Goal: Task Accomplishment & Management: Use online tool/utility

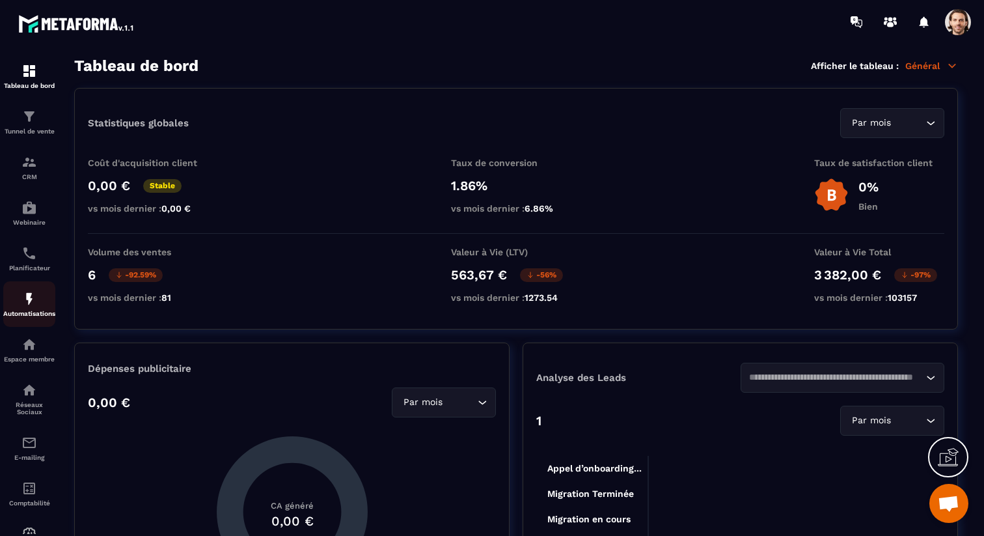
click at [35, 316] on p "Automatisations" at bounding box center [29, 313] width 52 height 7
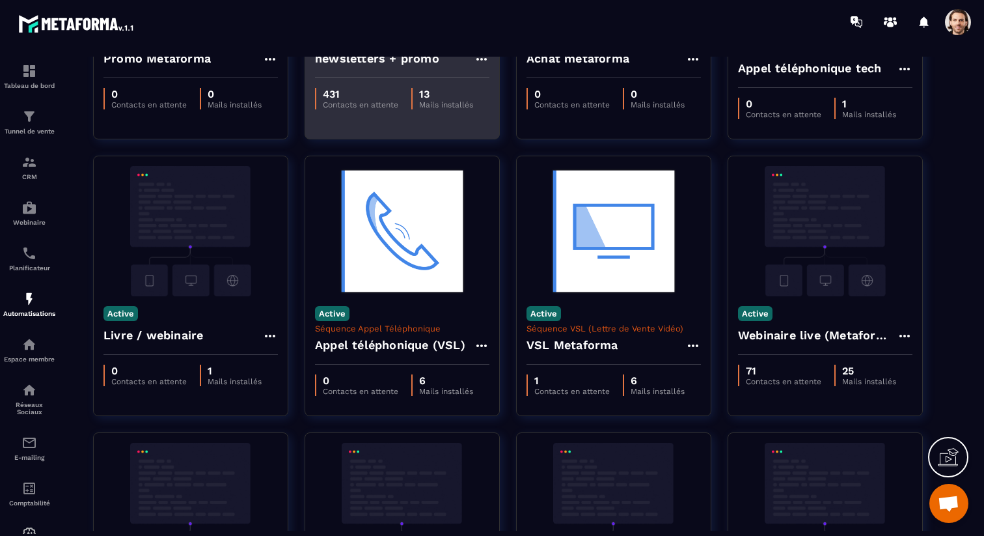
scroll to position [292, 0]
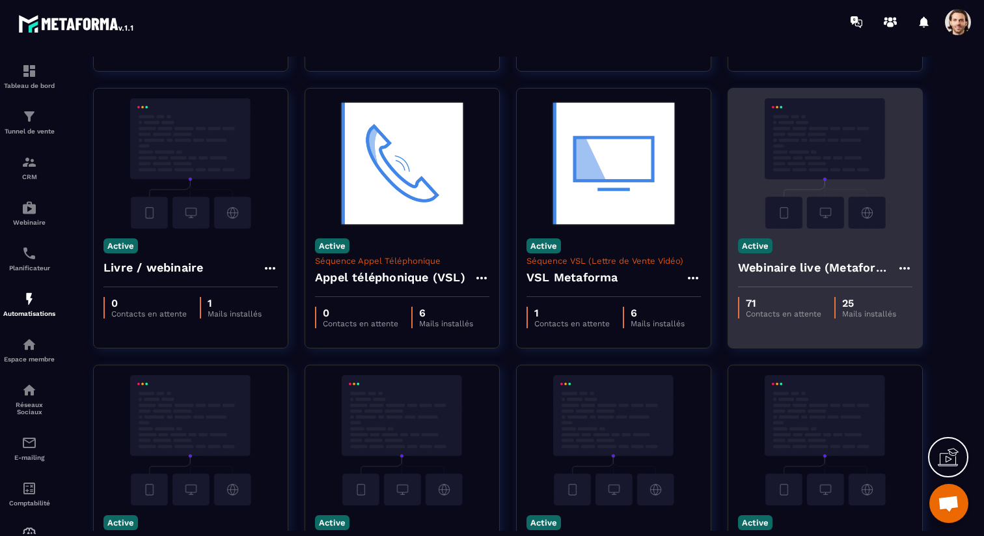
click at [797, 272] on h4 "Webinaire live (Metaforma)" at bounding box center [817, 267] width 159 height 18
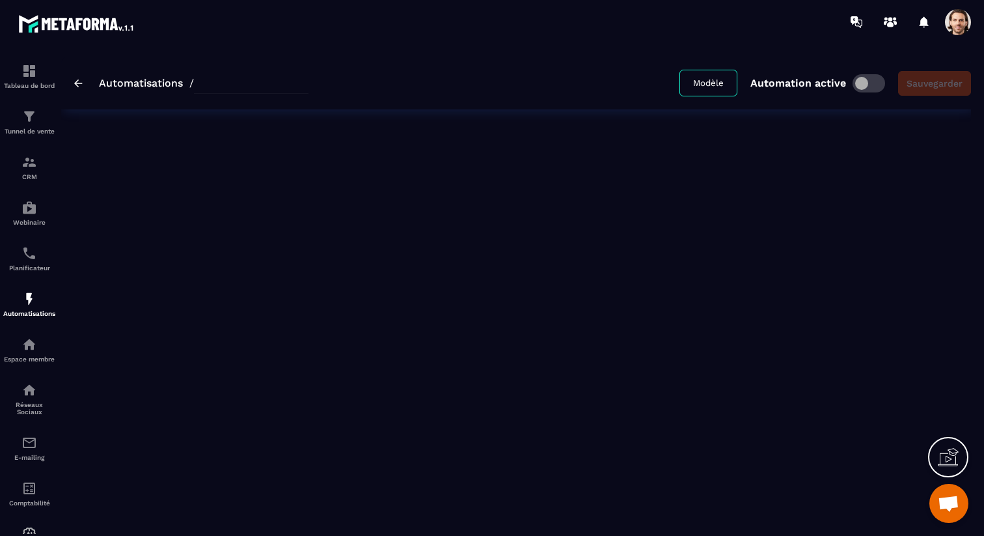
type input "**********"
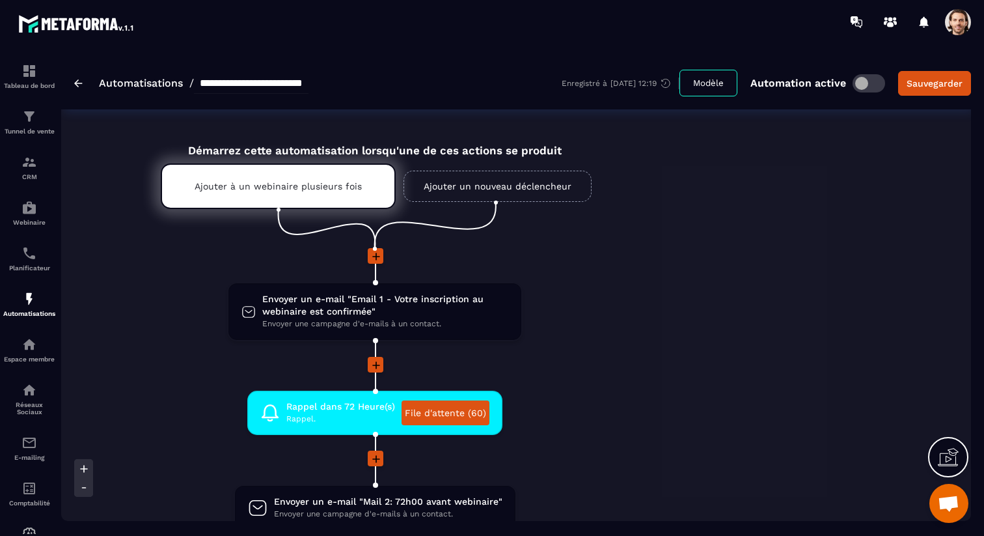
scroll to position [0, 604]
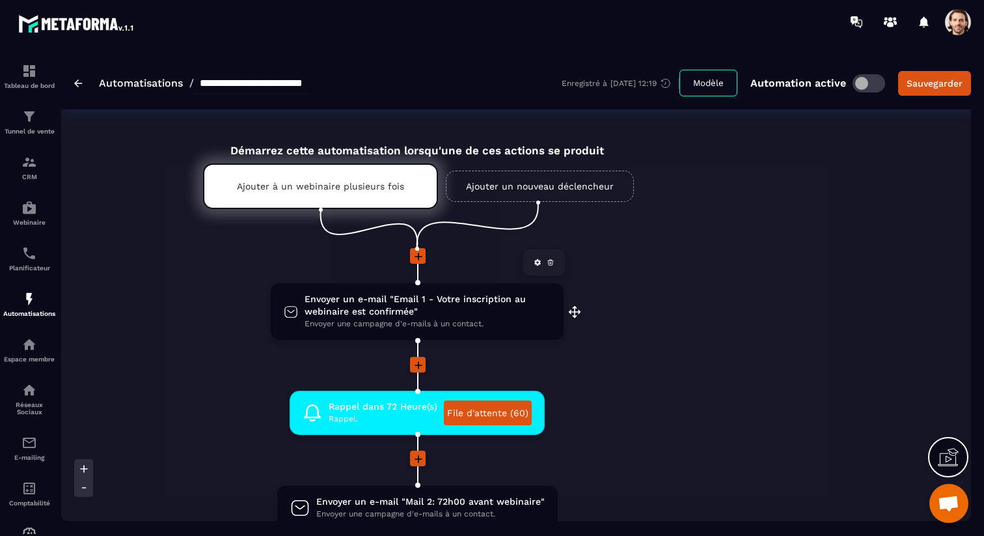
click at [457, 328] on span "Envoyer une campagne d'e-mails à un contact." at bounding box center [428, 324] width 246 height 12
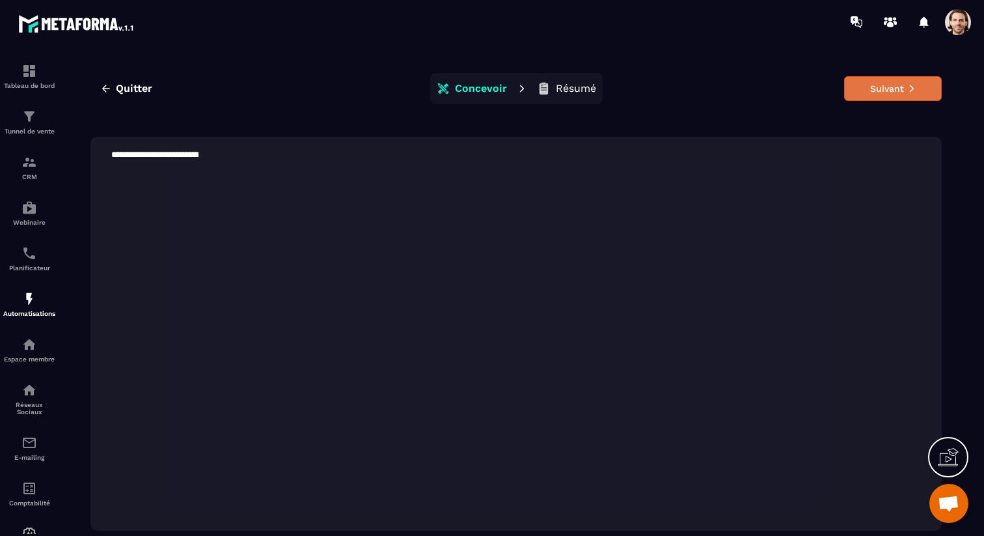
click at [891, 82] on button "Suivant" at bounding box center [893, 88] width 98 height 25
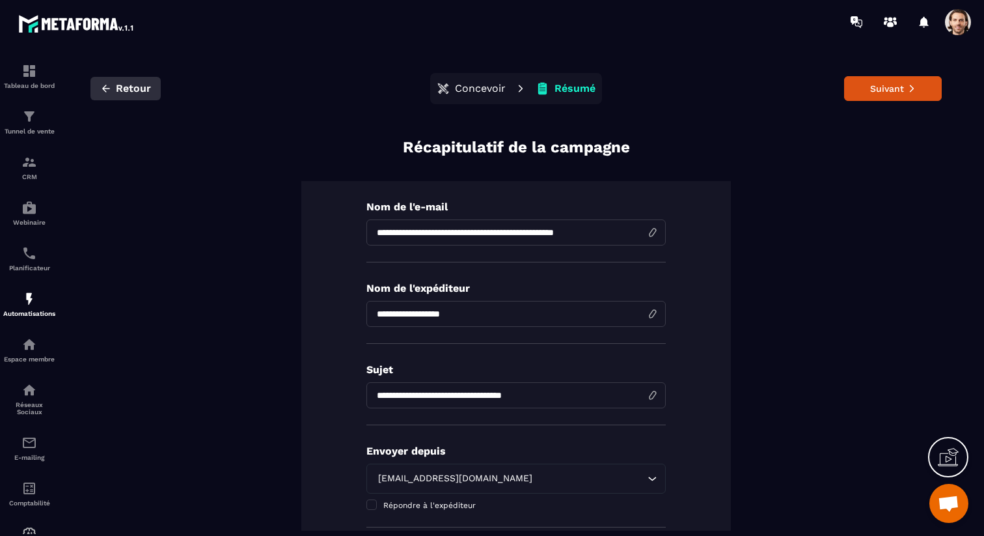
click at [135, 94] on span "Retour" at bounding box center [133, 88] width 35 height 13
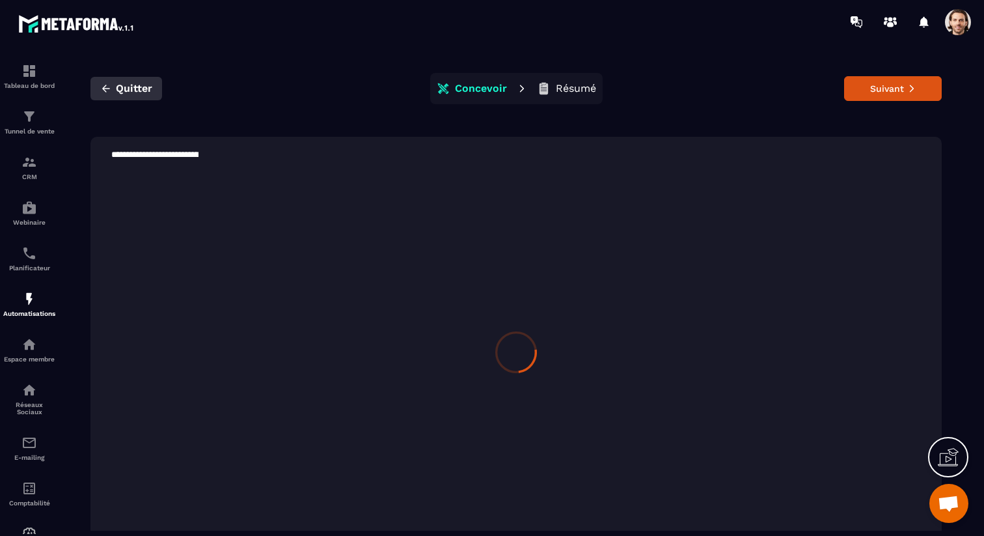
click at [135, 94] on span "Quitter" at bounding box center [134, 88] width 36 height 13
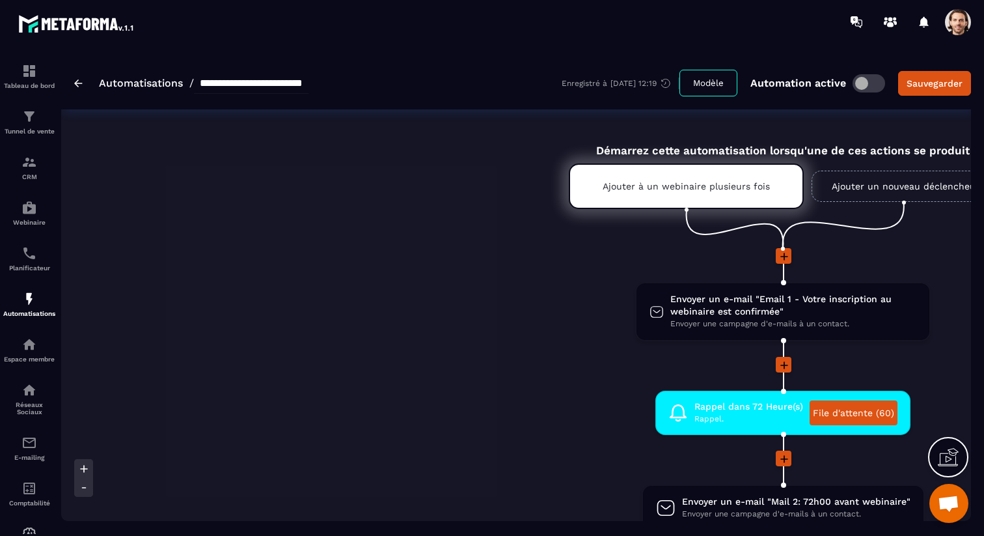
scroll to position [0, 372]
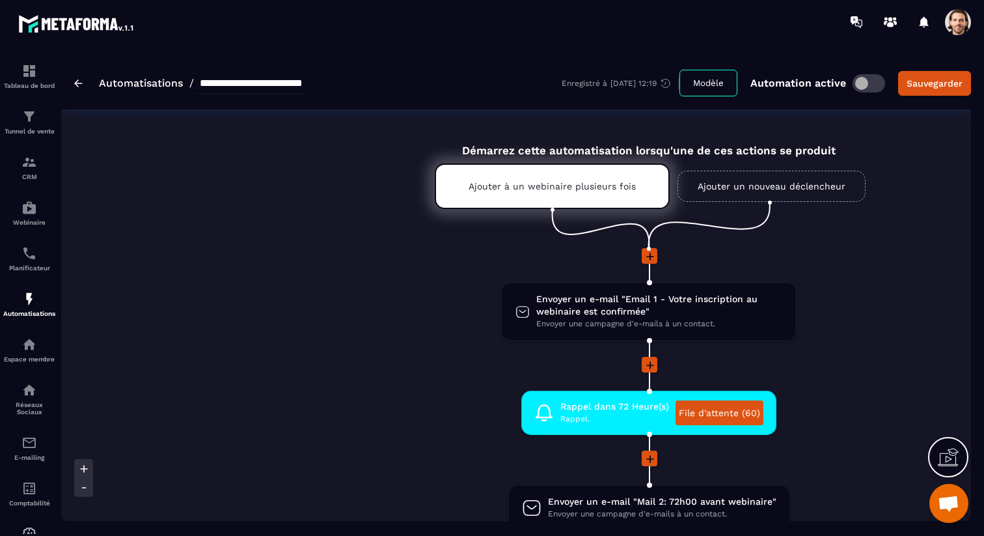
click at [77, 82] on img at bounding box center [78, 83] width 8 height 8
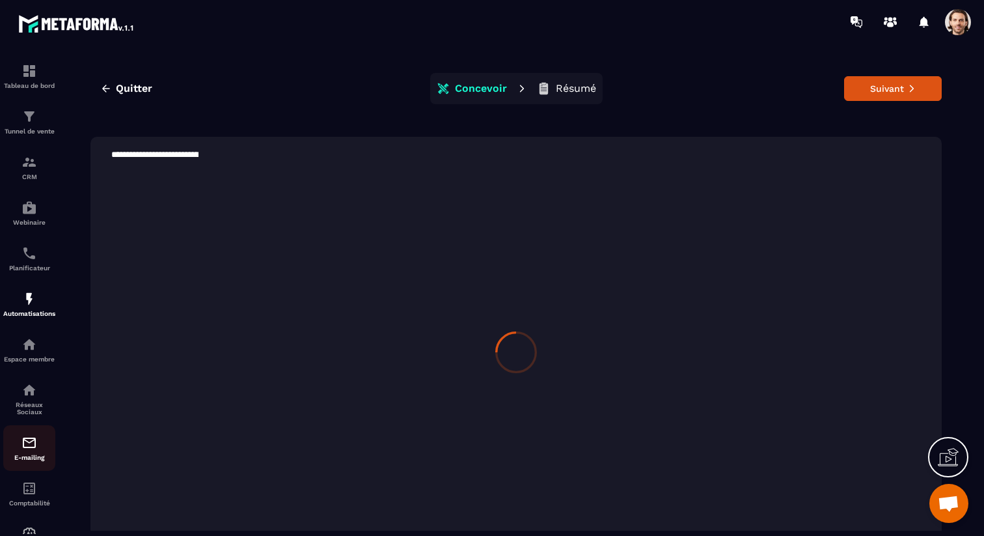
click at [27, 461] on p "E-mailing" at bounding box center [29, 457] width 52 height 7
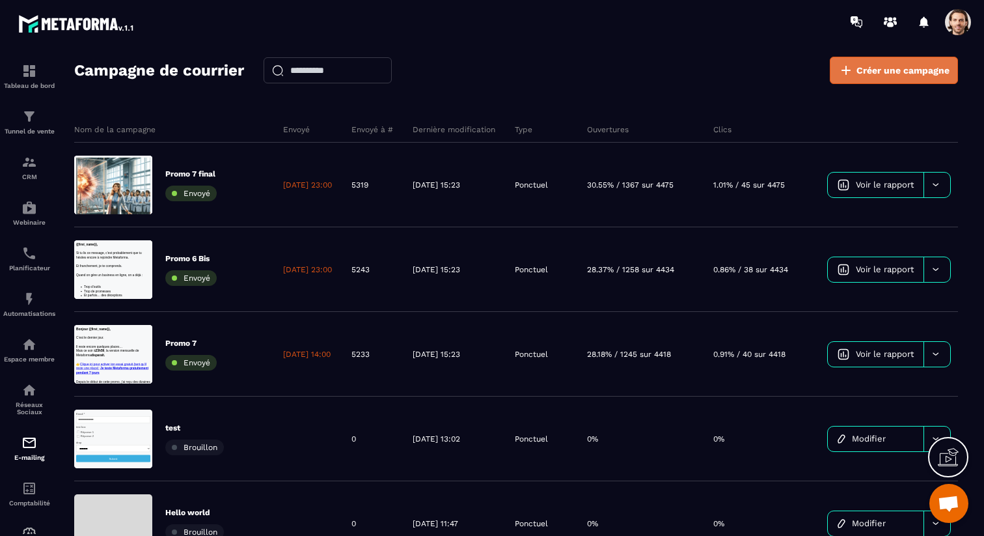
click at [867, 77] on link "Créer une campagne" at bounding box center [894, 70] width 128 height 27
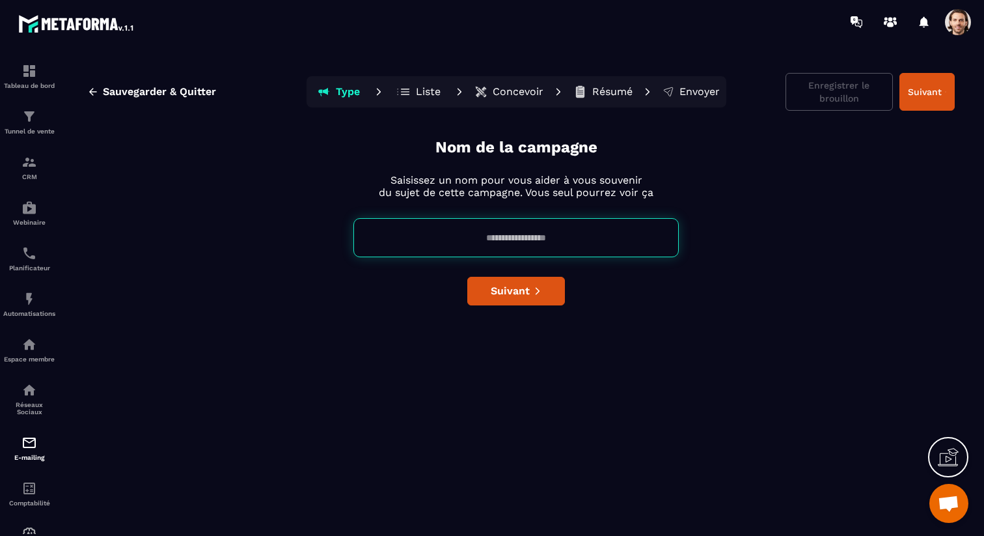
click at [567, 232] on input at bounding box center [517, 237] width 326 height 39
type input "****"
click at [521, 286] on span "Suivant" at bounding box center [510, 291] width 39 height 13
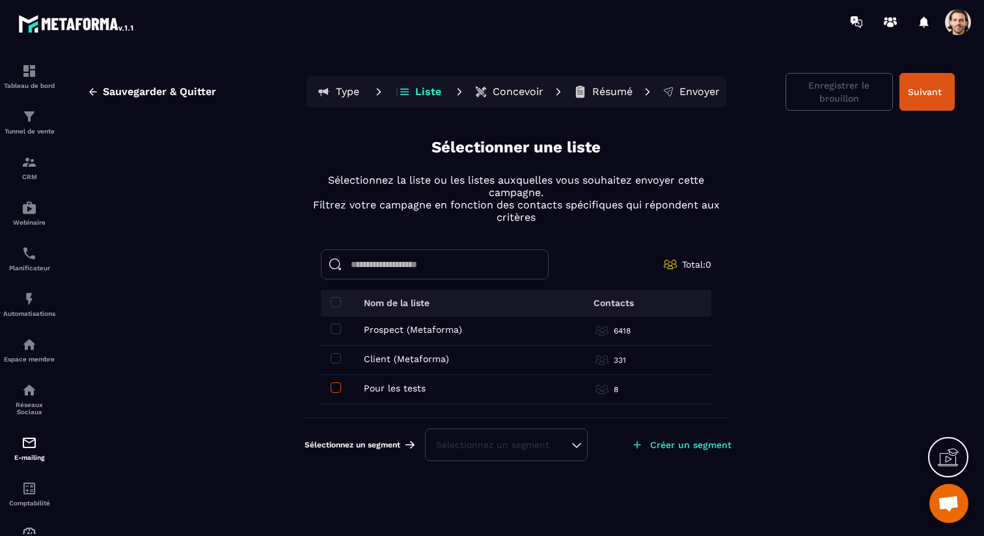
click at [337, 390] on span at bounding box center [336, 387] width 10 height 10
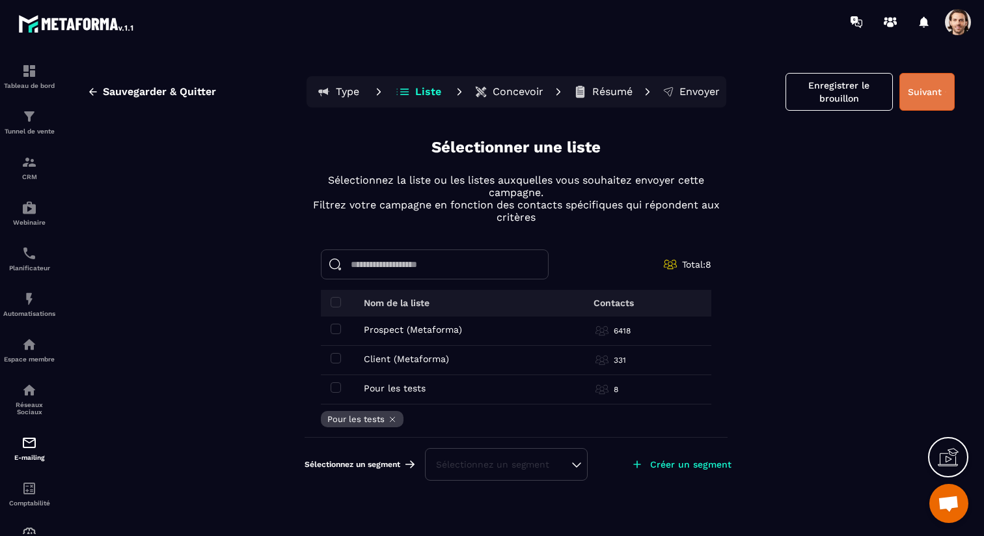
click at [930, 97] on button "Suivant" at bounding box center [927, 92] width 55 height 38
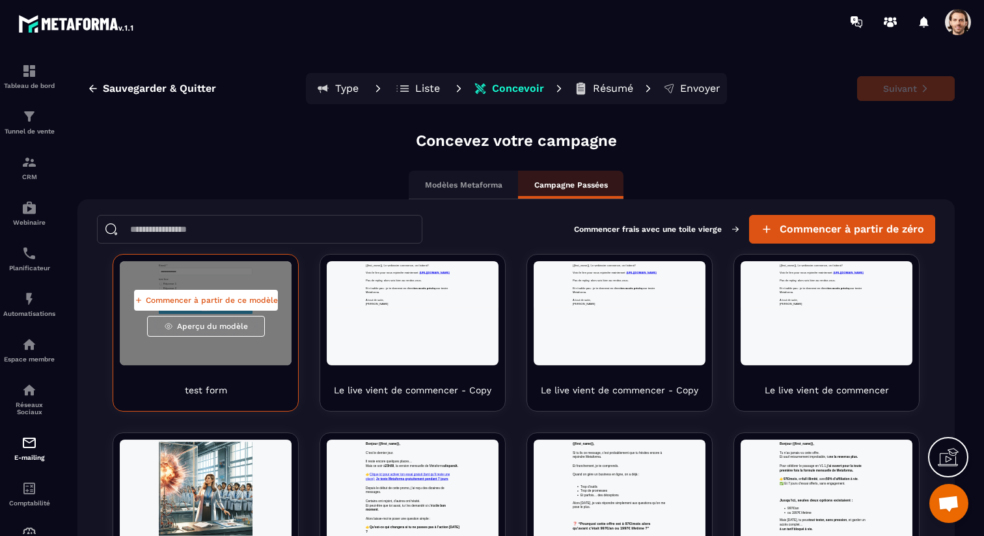
click at [230, 298] on span "Commencer à partir de ce modèle" at bounding box center [212, 300] width 132 height 10
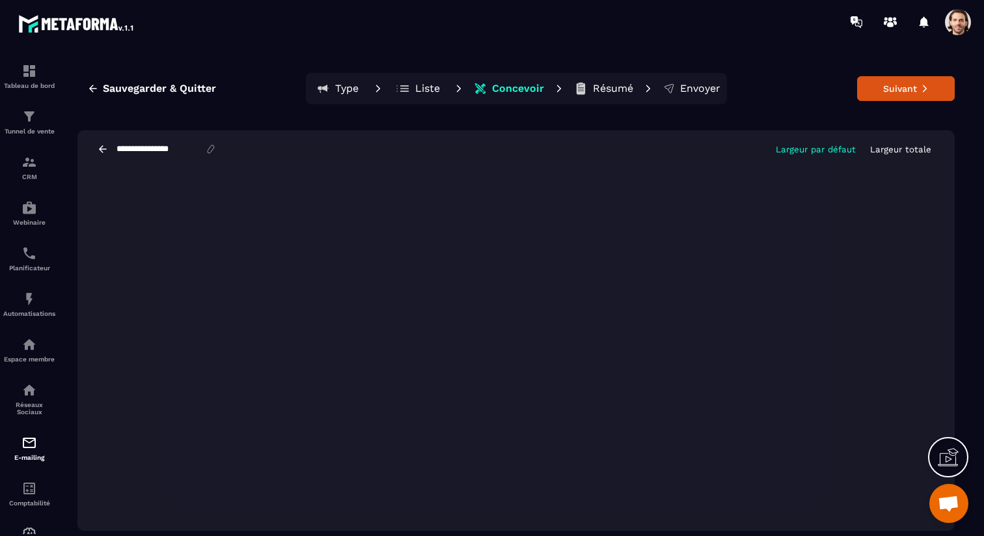
click at [105, 152] on icon at bounding box center [103, 149] width 12 height 12
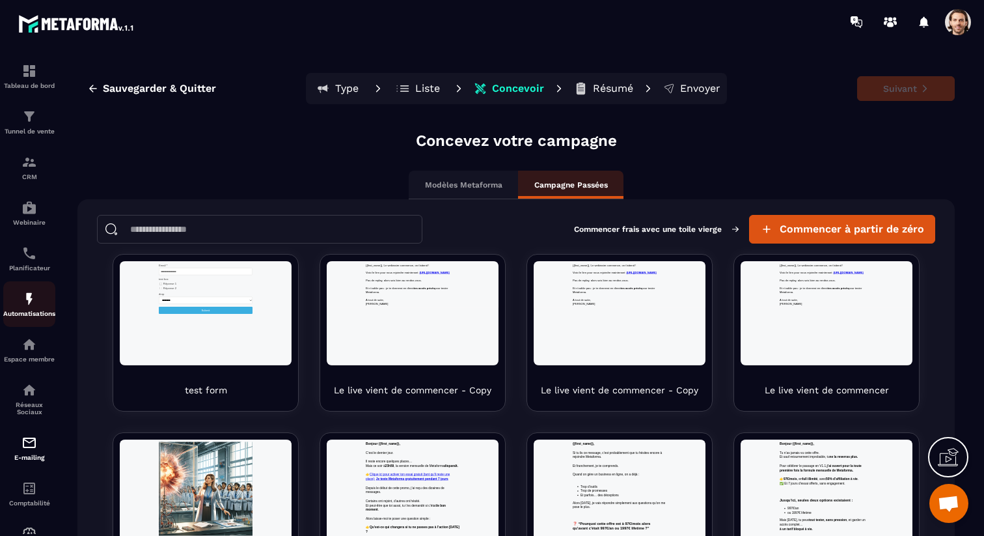
click at [38, 303] on div "Automatisations" at bounding box center [29, 304] width 52 height 26
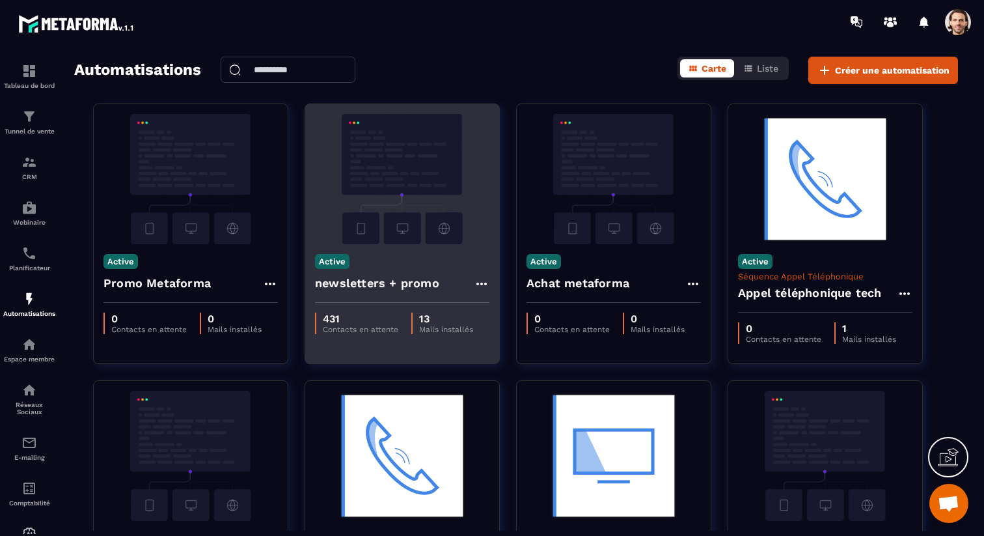
scroll to position [23, 0]
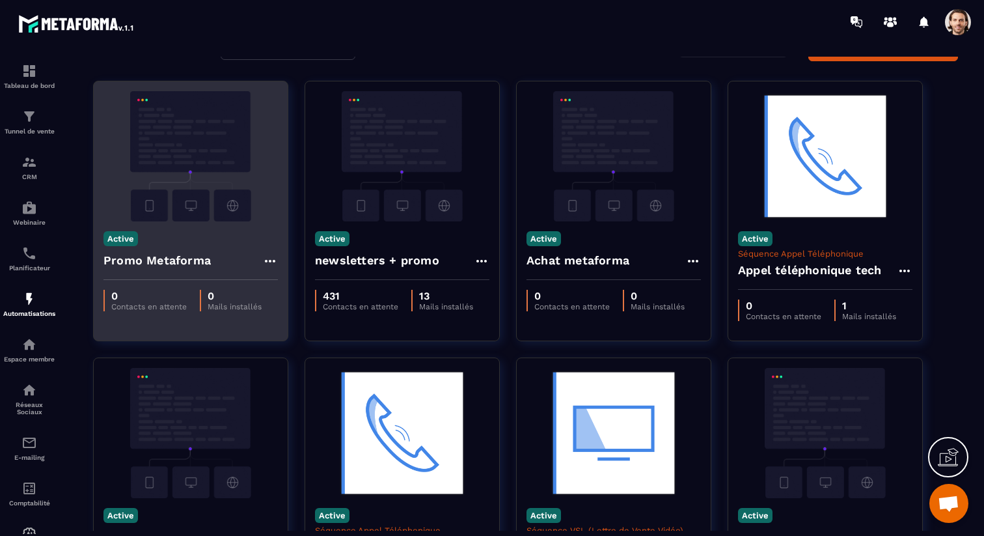
click at [214, 264] on div "Promo Metaforma" at bounding box center [191, 264] width 174 height 31
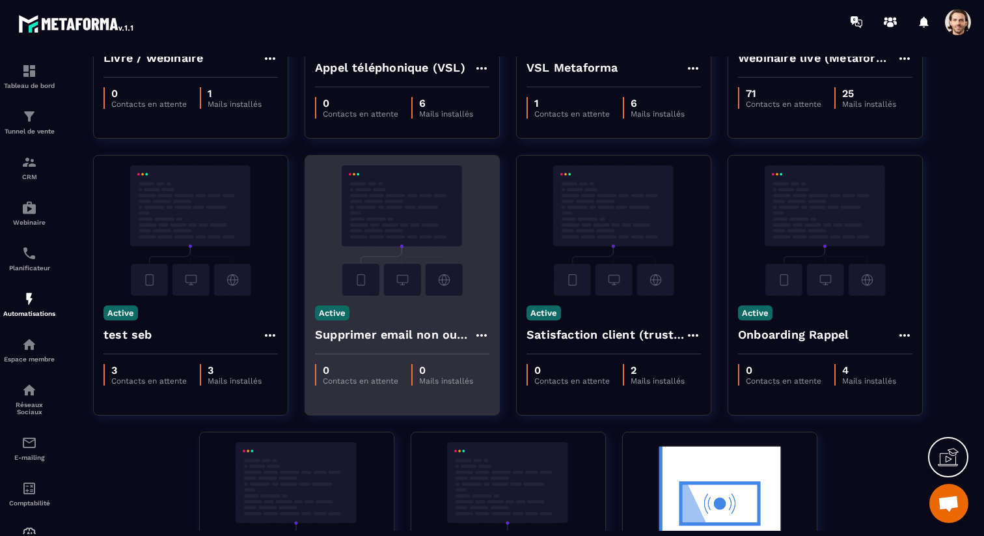
scroll to position [509, 0]
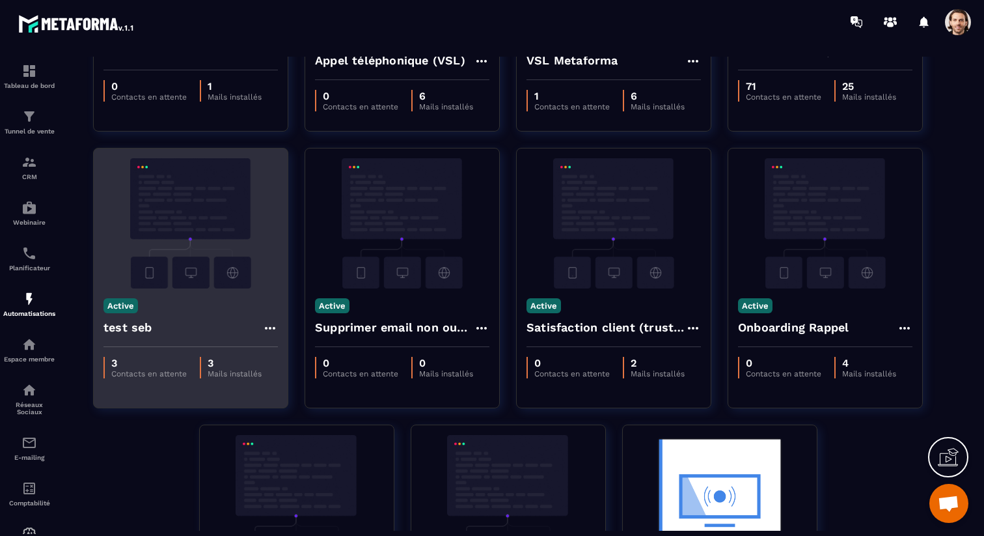
click at [122, 324] on h4 "test seb" at bounding box center [128, 327] width 49 height 18
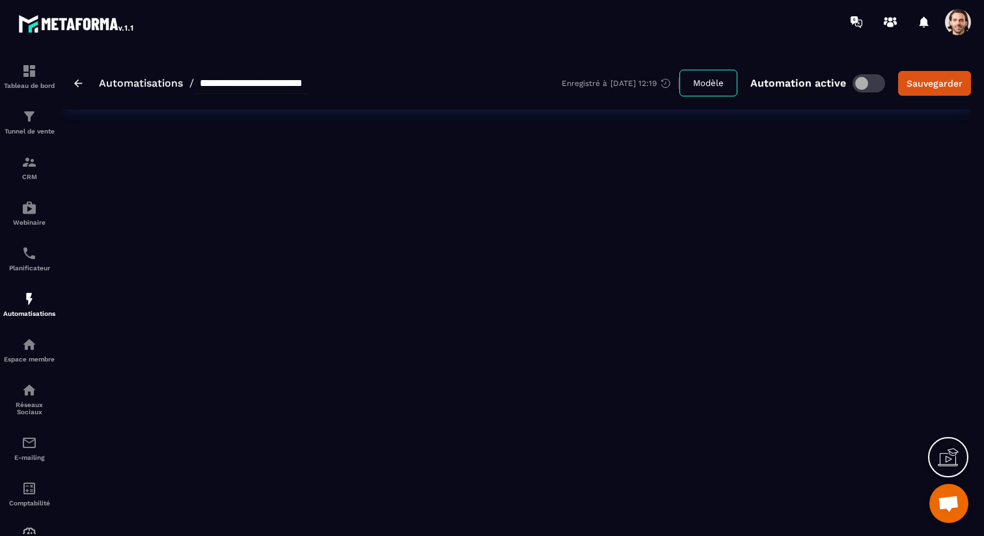
type input "********"
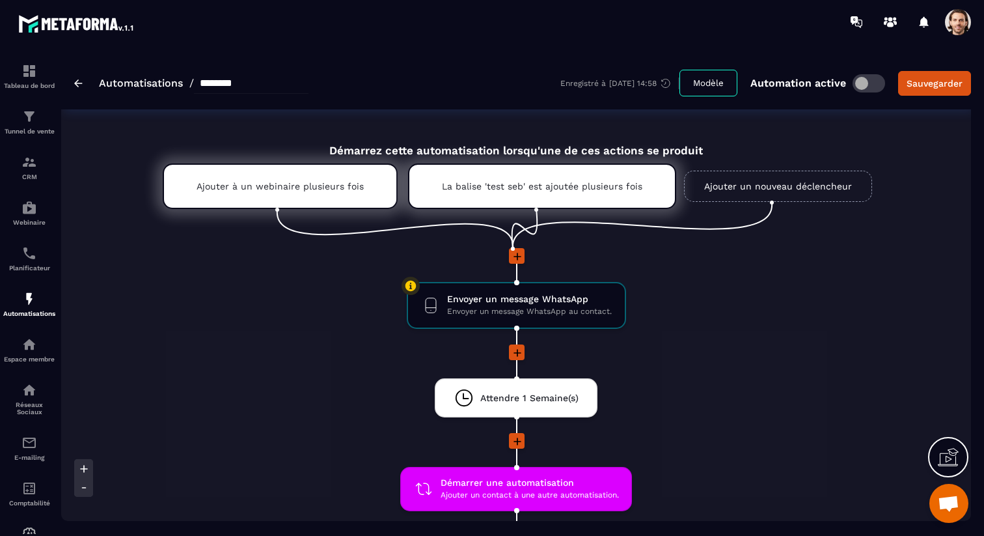
click at [514, 352] on icon at bounding box center [517, 352] width 13 height 13
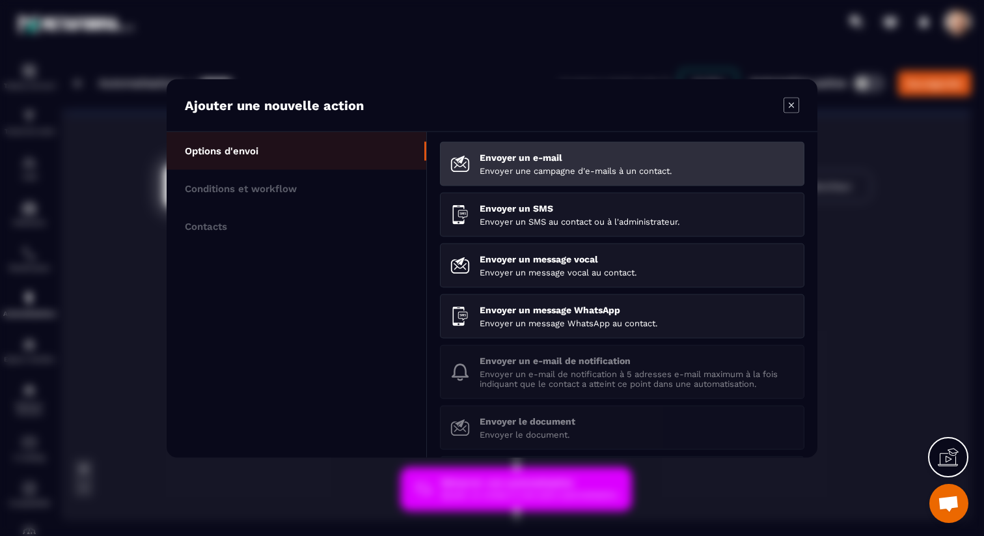
click at [546, 161] on p "Envoyer un e-mail" at bounding box center [637, 157] width 314 height 10
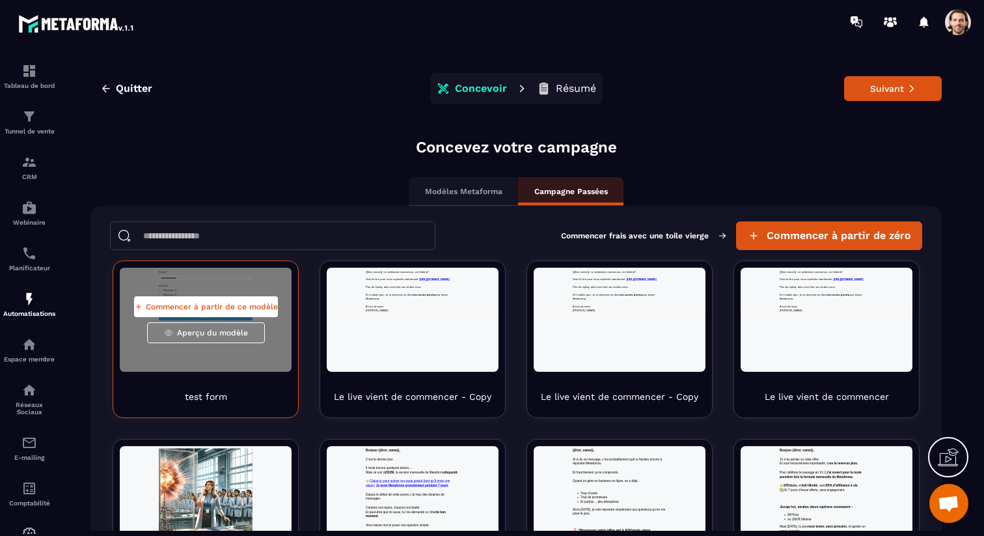
click at [246, 303] on span "Commencer à partir de ce modèle" at bounding box center [212, 306] width 132 height 10
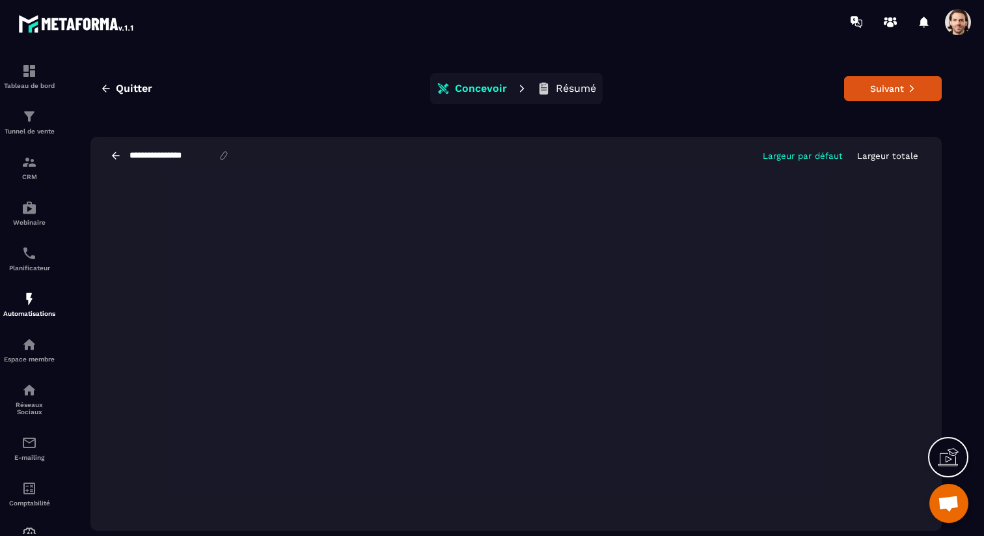
click at [120, 158] on icon at bounding box center [116, 156] width 12 height 12
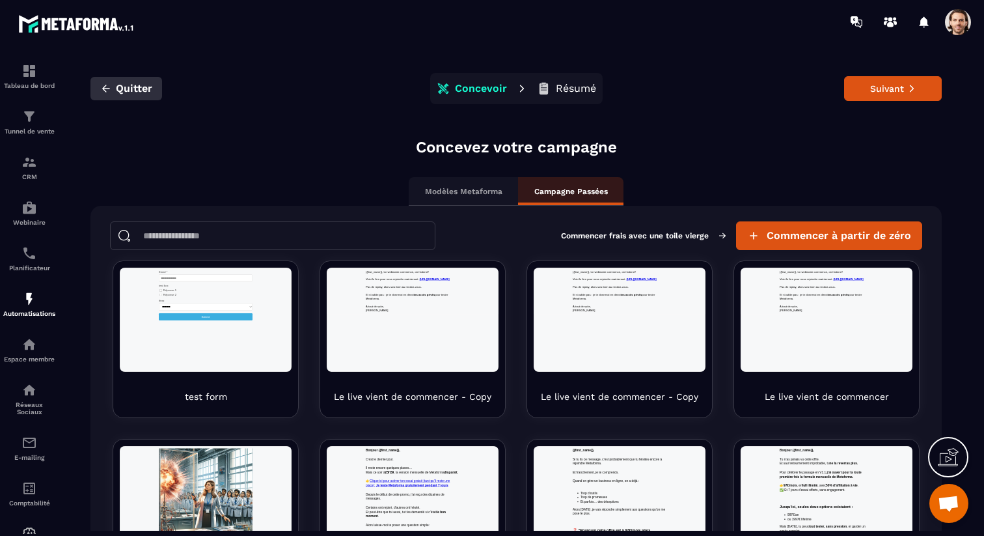
click at [109, 90] on icon "button" at bounding box center [106, 89] width 12 height 12
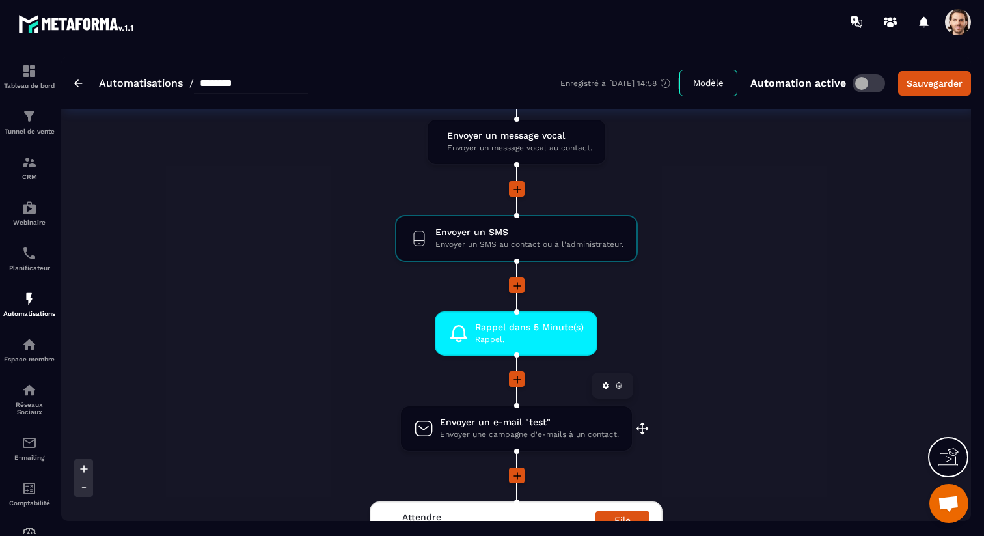
click at [523, 421] on span "Envoyer un e-mail "test"" at bounding box center [529, 422] width 179 height 12
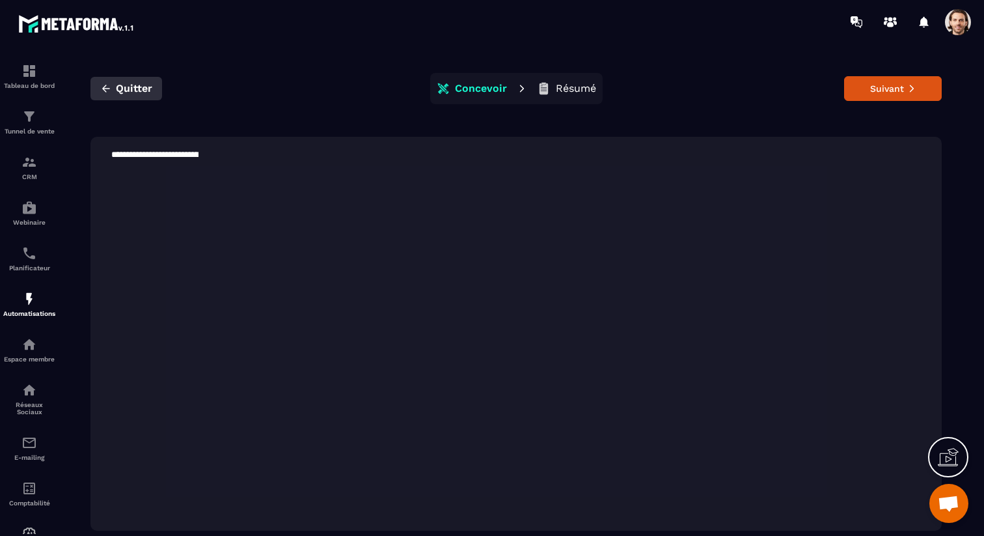
click at [133, 90] on span "Quitter" at bounding box center [134, 88] width 36 height 13
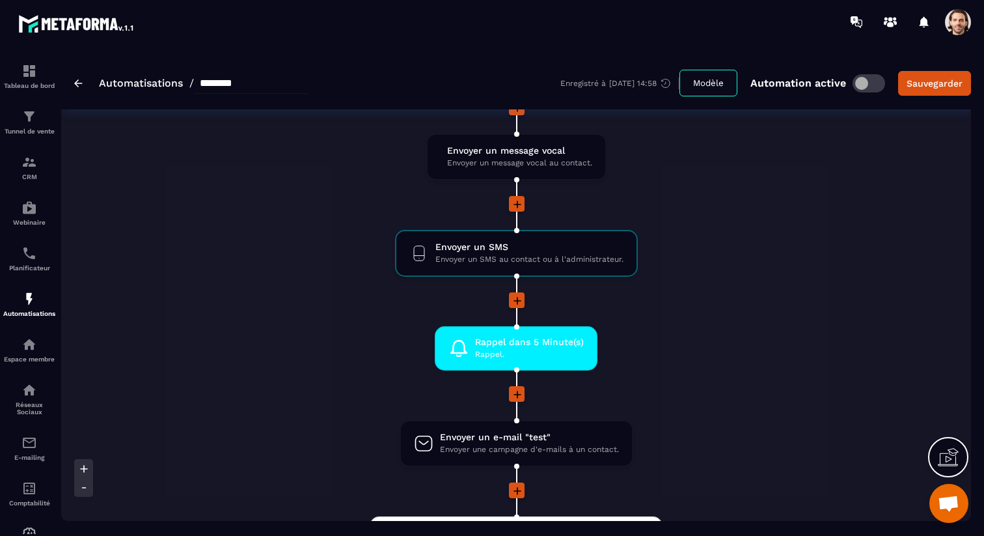
scroll to position [428, 0]
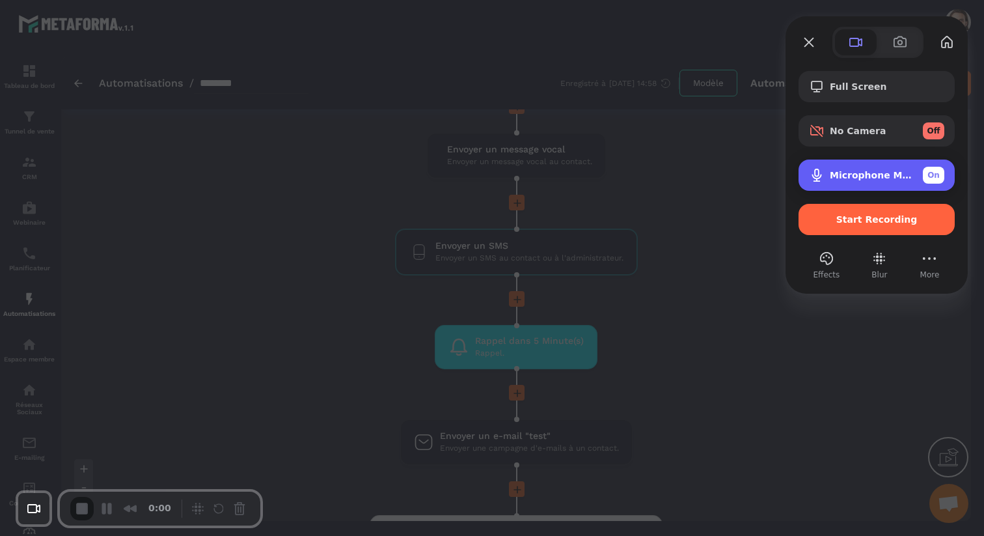
click at [827, 165] on div "Microphone MacBook Pro (Built-in) On" at bounding box center [877, 175] width 156 height 31
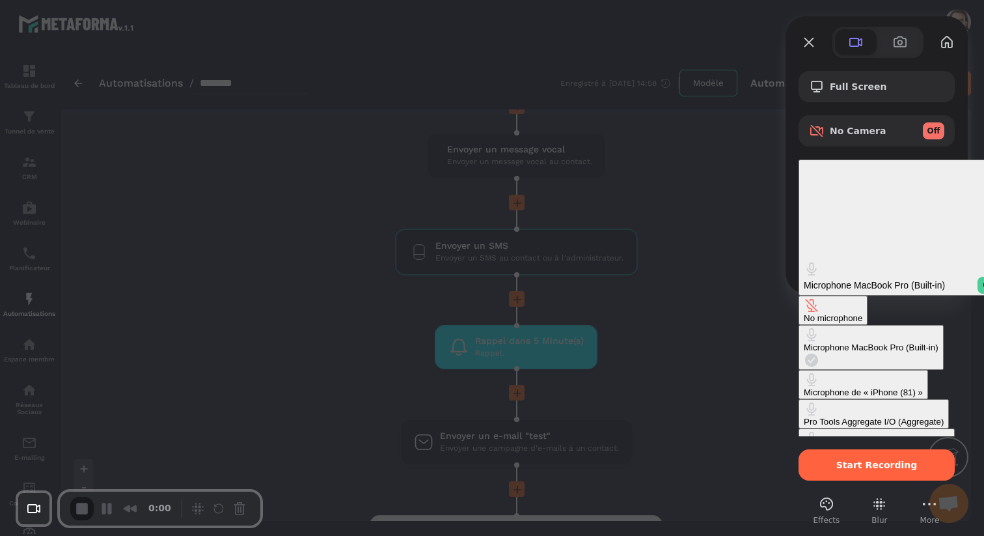
click at [804, 313] on div "No microphone" at bounding box center [833, 318] width 59 height 10
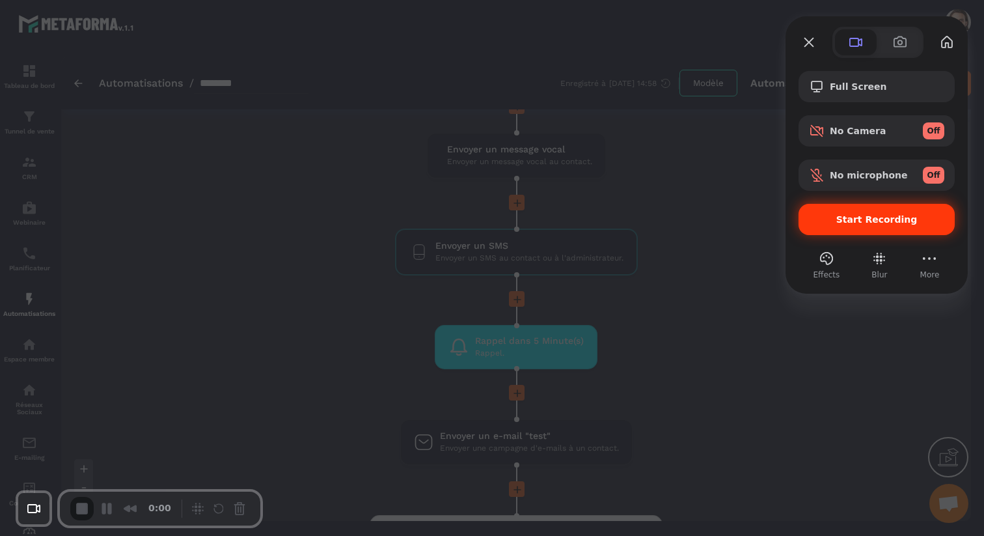
click at [844, 211] on div "Start Recording" at bounding box center [877, 219] width 156 height 31
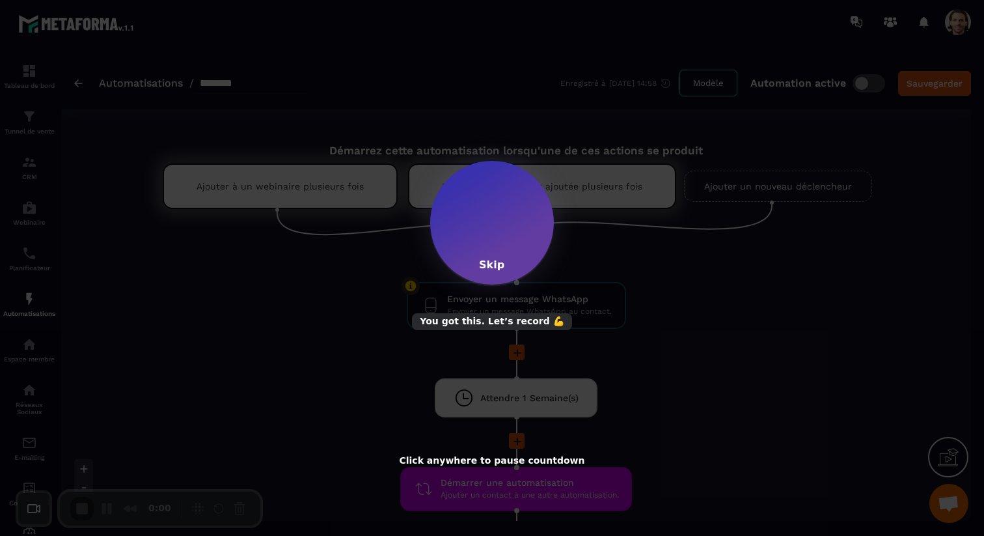
scroll to position [428, 0]
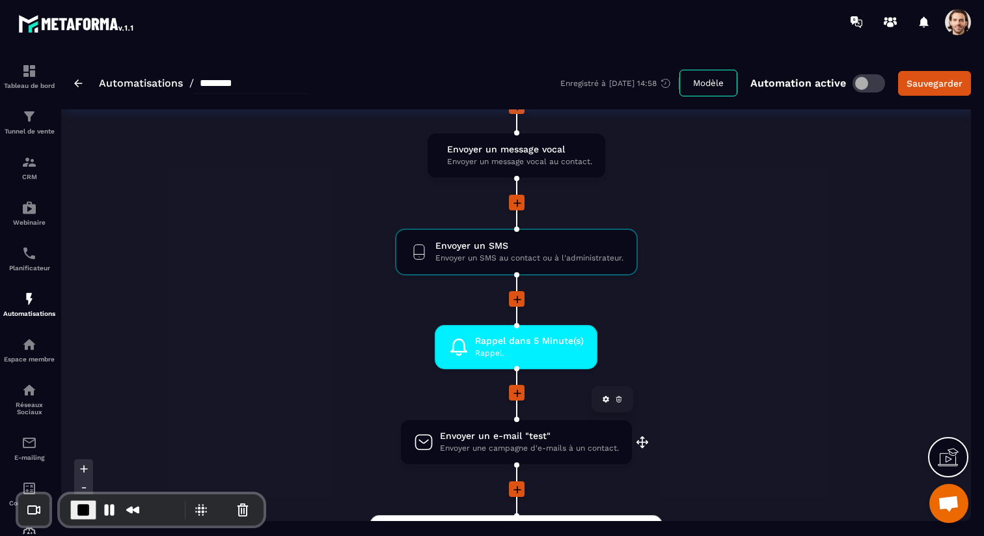
click at [546, 450] on span "Envoyer une campagne d'e-mails à un contact." at bounding box center [529, 448] width 179 height 12
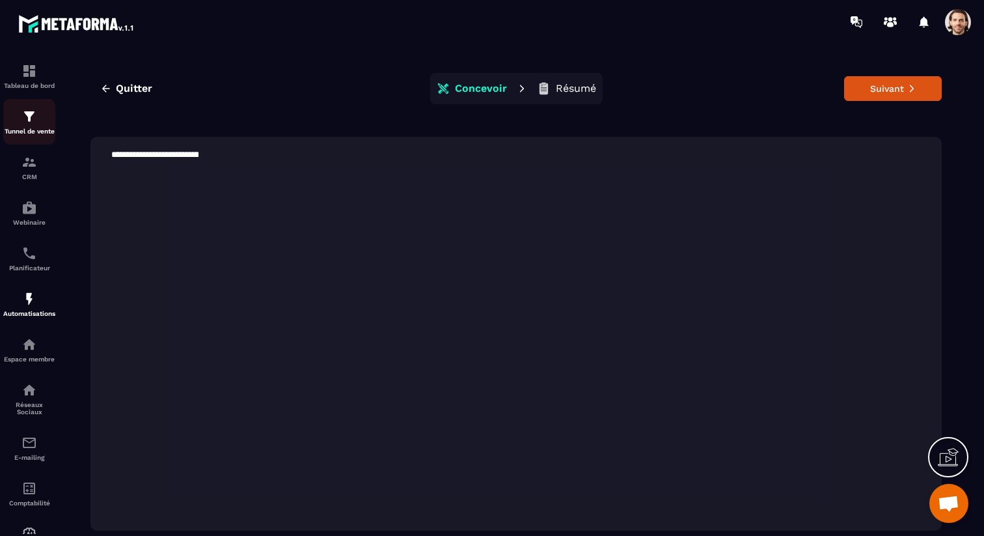
click at [35, 120] on img at bounding box center [29, 117] width 16 height 16
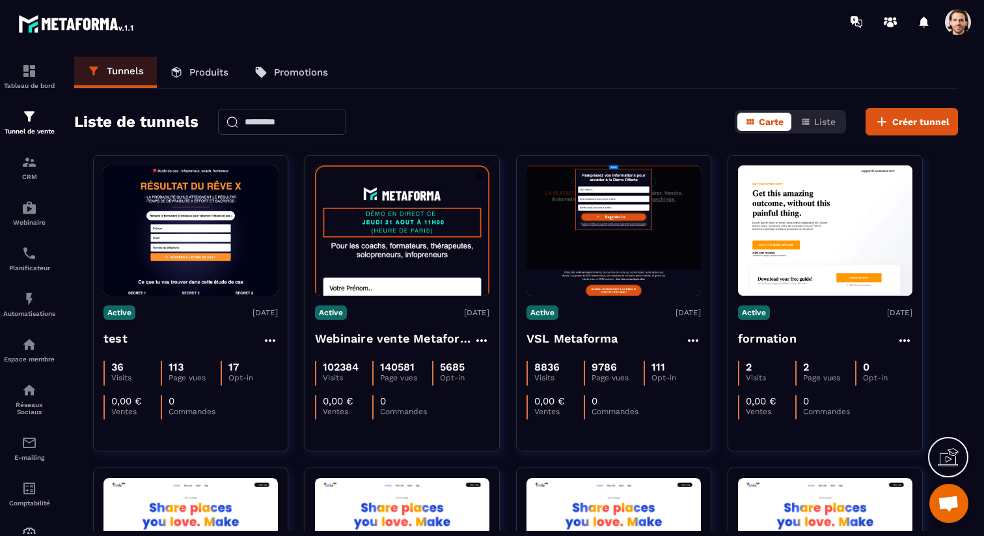
click at [210, 71] on p "Produits" at bounding box center [208, 72] width 39 height 12
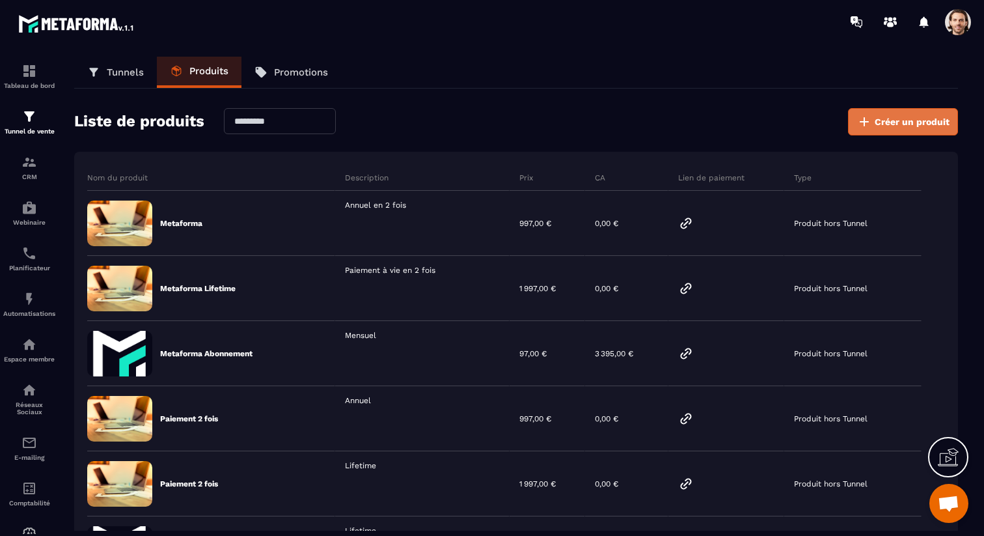
click at [904, 130] on button "Créer un produit" at bounding box center [903, 121] width 110 height 27
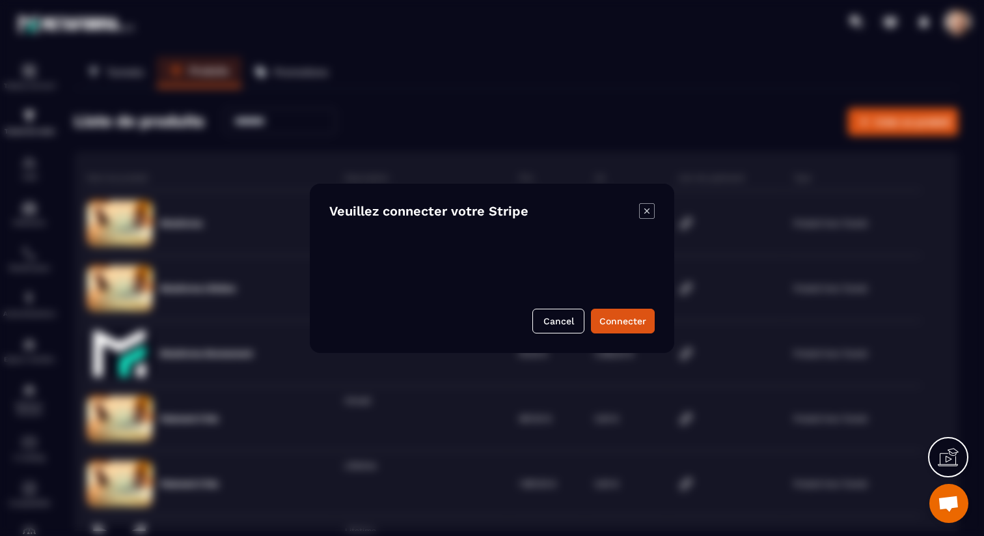
click at [641, 210] on icon "Modal window" at bounding box center [647, 211] width 16 height 16
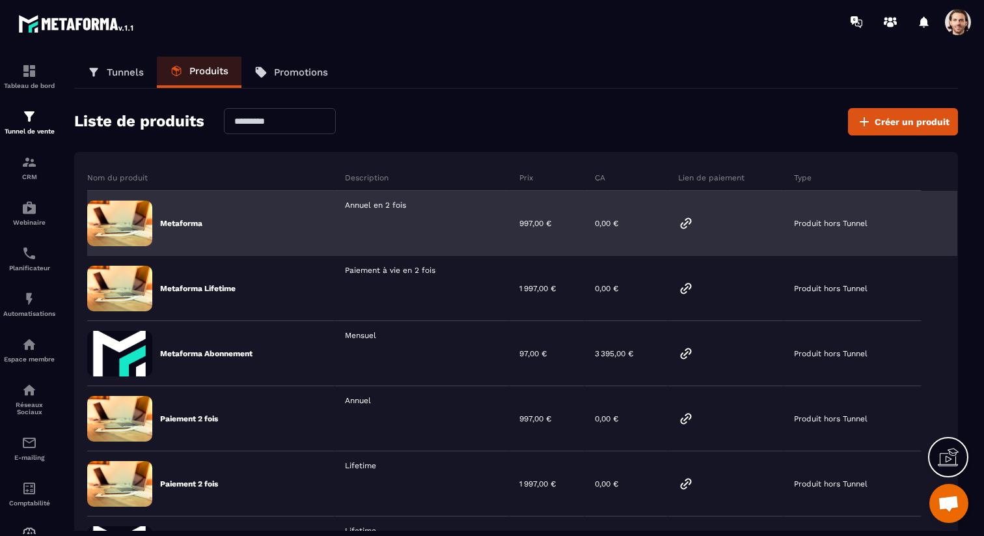
click at [686, 223] on icon at bounding box center [686, 223] width 10 height 10
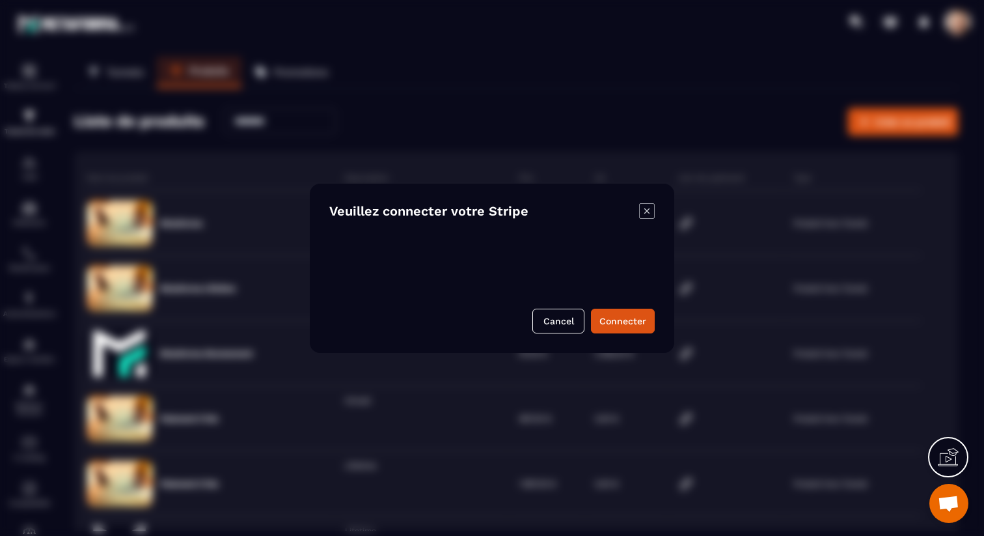
click at [648, 214] on icon "Modal window" at bounding box center [647, 211] width 16 height 16
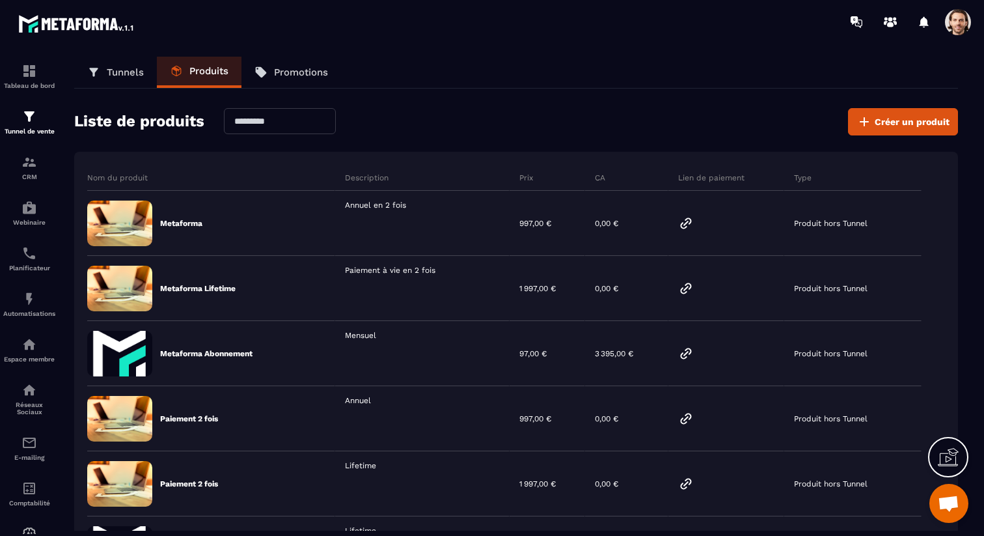
click at [961, 30] on span at bounding box center [958, 22] width 26 height 26
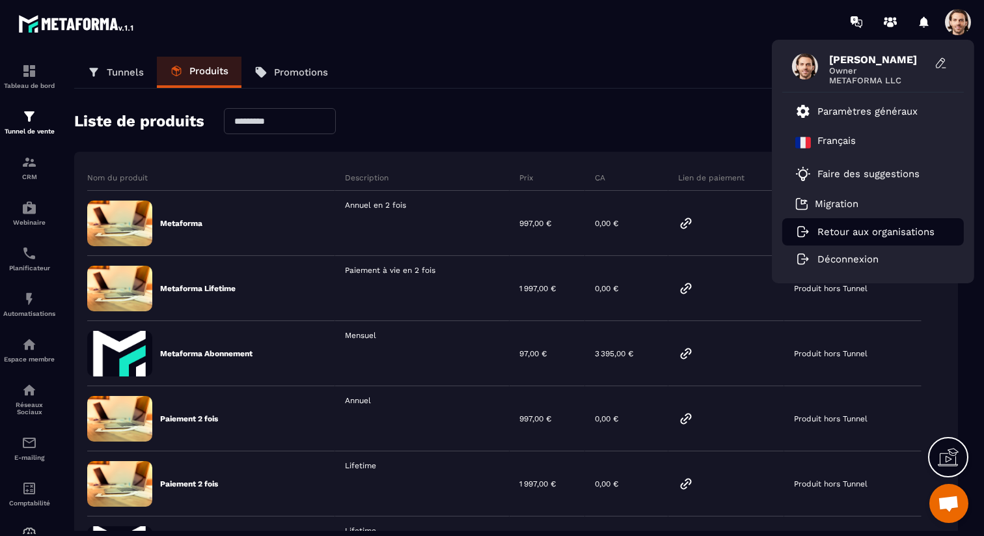
click at [861, 233] on p "Retour aux organisations" at bounding box center [876, 232] width 117 height 12
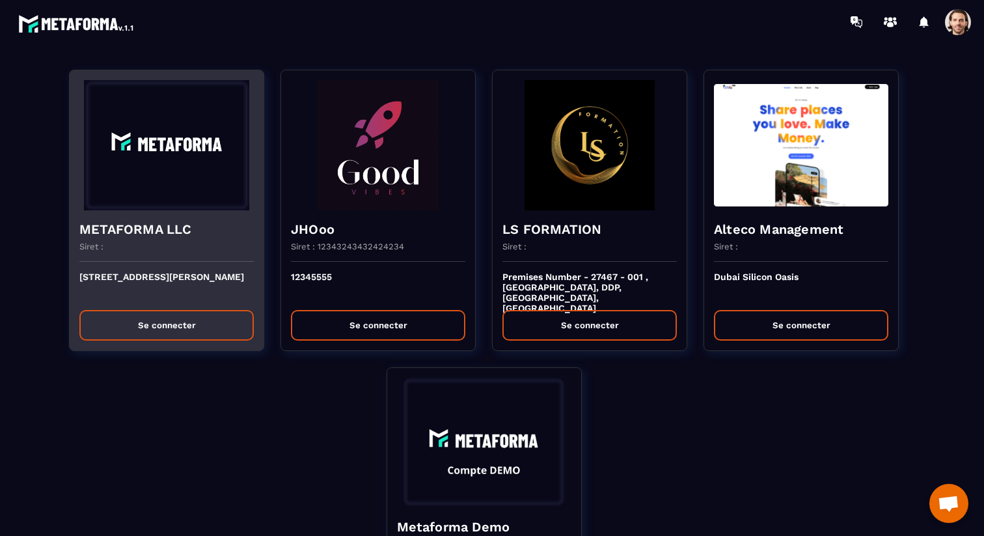
click at [210, 316] on button "Se connecter" at bounding box center [166, 325] width 174 height 31
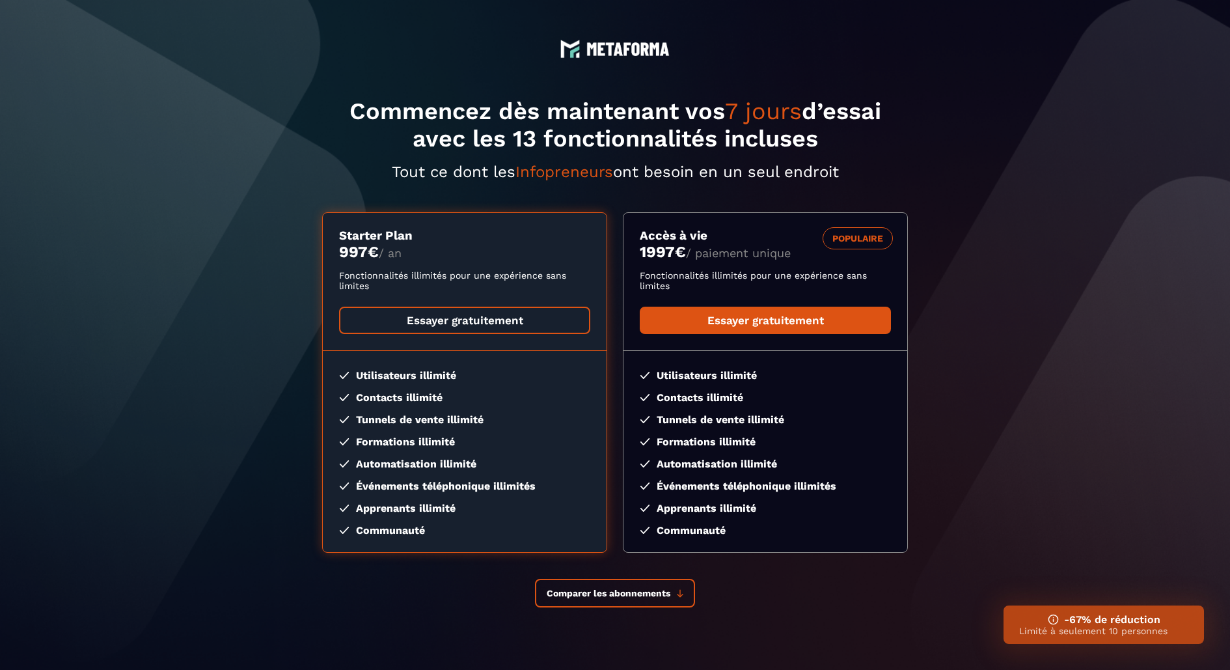
click at [504, 314] on link "Essayer gratuitement" at bounding box center [464, 320] width 251 height 27
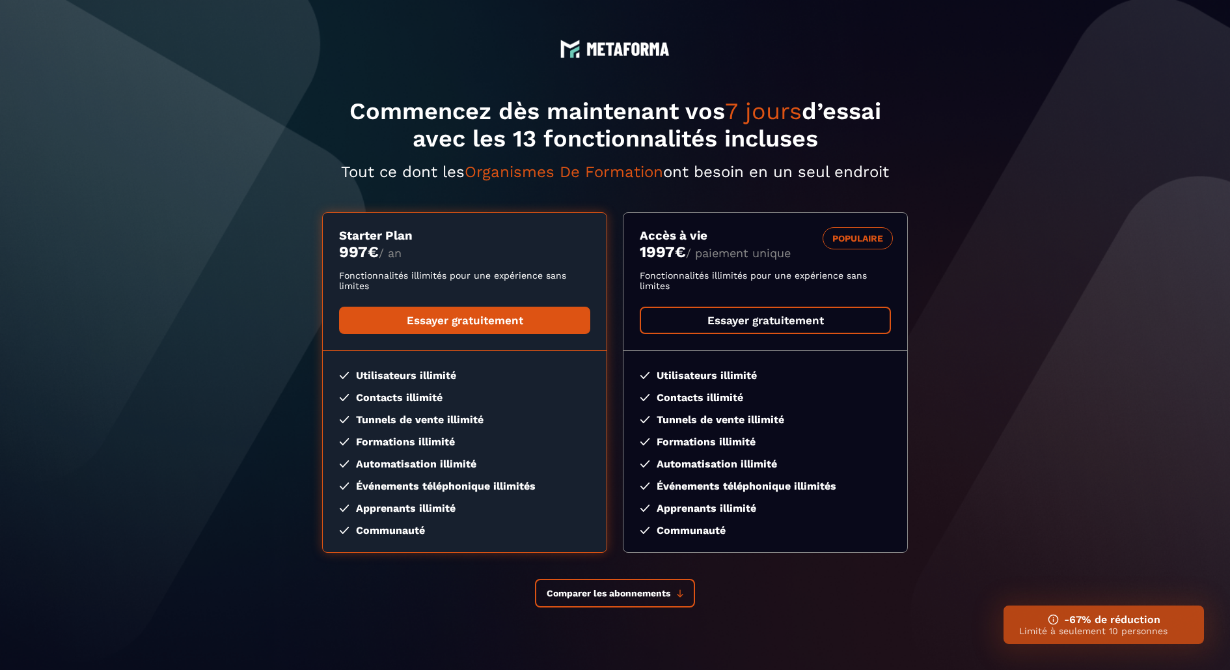
click at [818, 316] on link "Essayer gratuitement" at bounding box center [765, 320] width 251 height 27
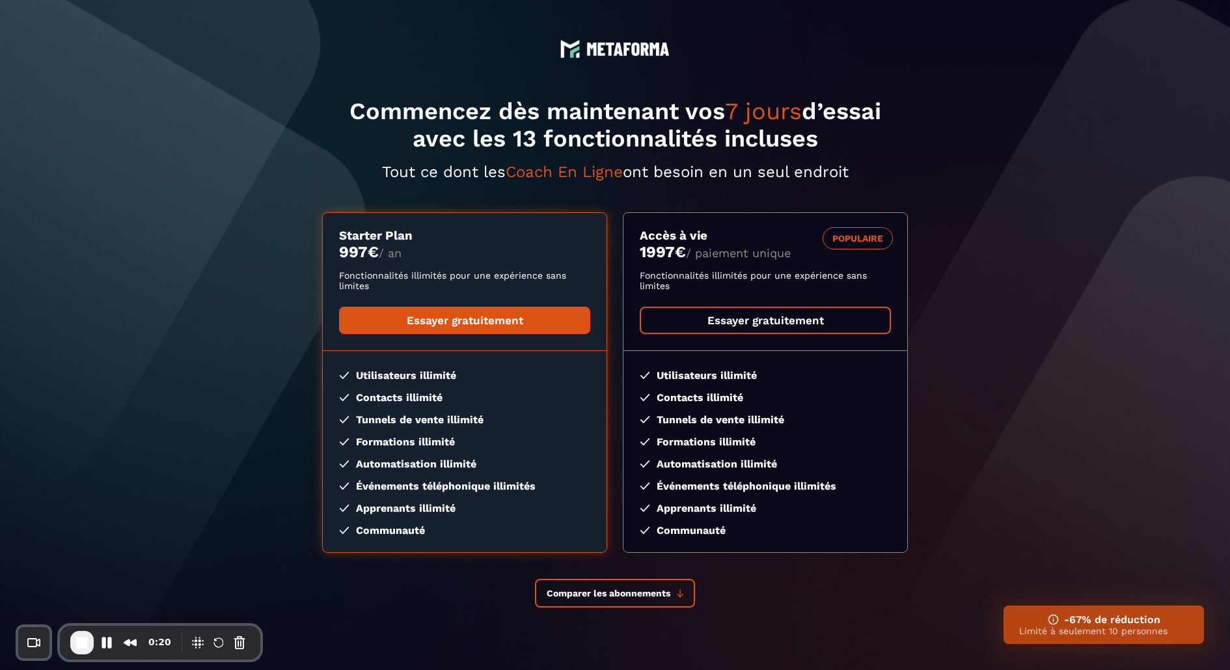
click at [727, 319] on link "Essayer gratuitement" at bounding box center [765, 320] width 251 height 27
